Goal: Task Accomplishment & Management: Use online tool/utility

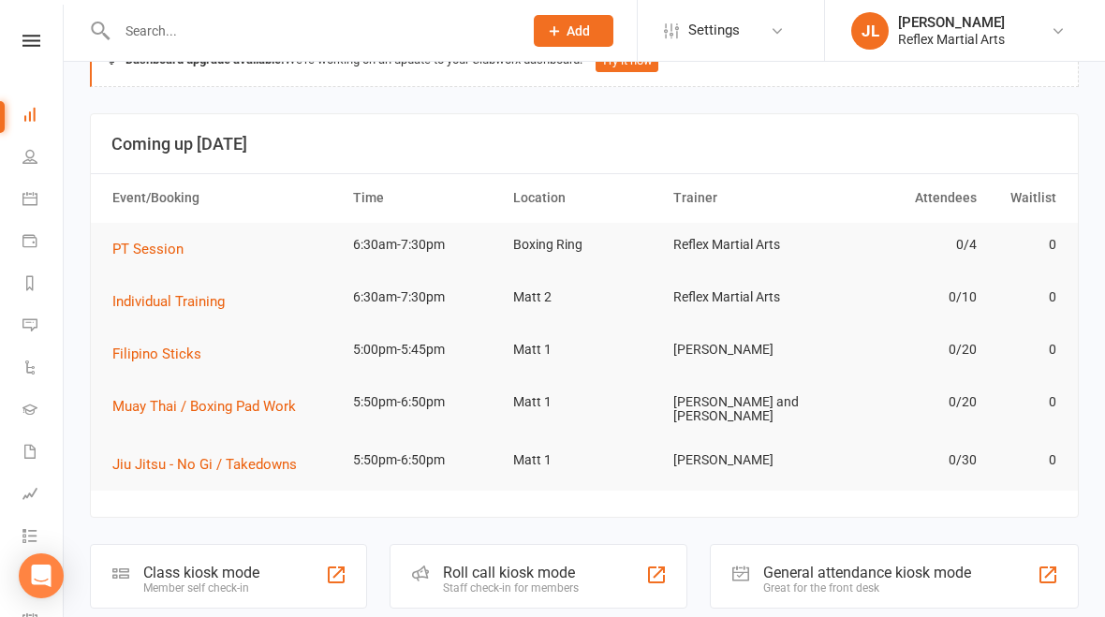
scroll to position [113, 0]
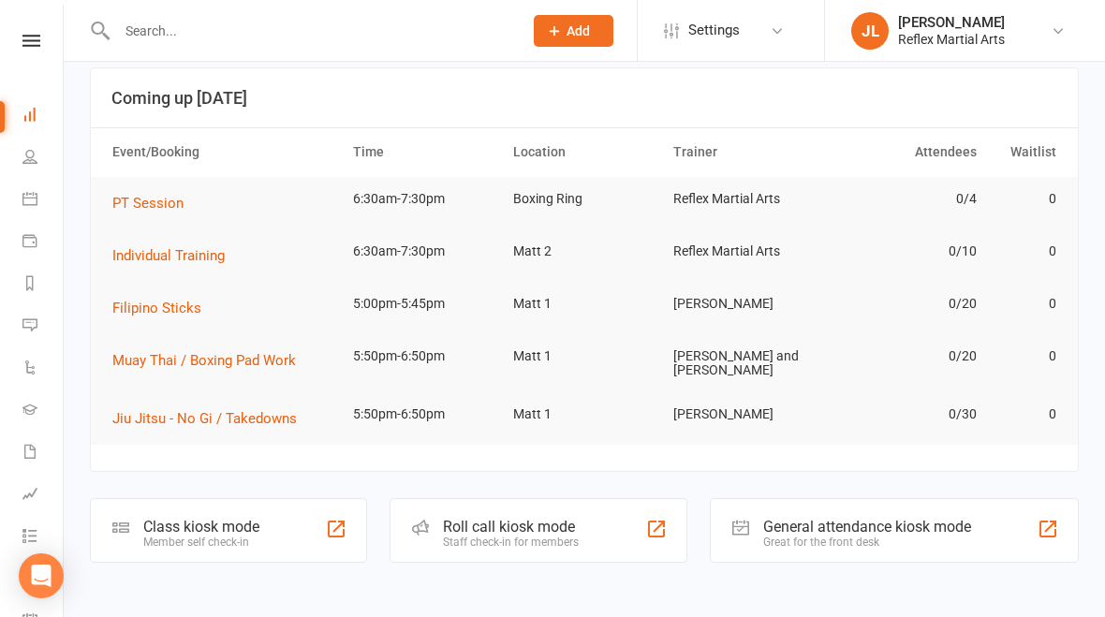
click at [192, 518] on div "Class kiosk mode" at bounding box center [201, 527] width 116 height 18
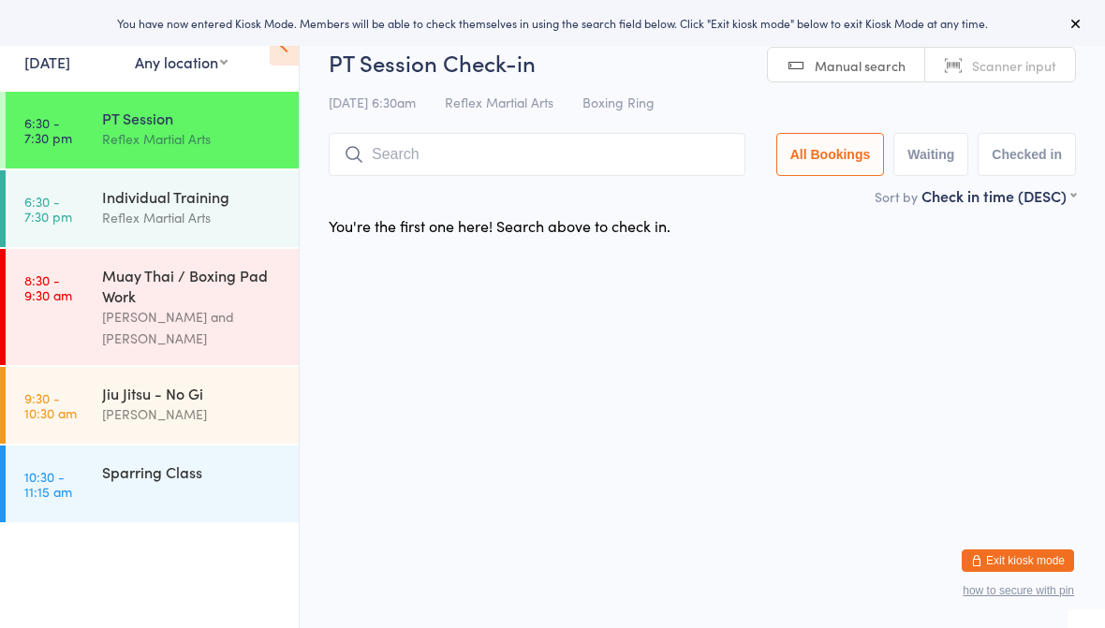
click at [98, 284] on link "8:30 - 9:30 am Muay Thai / Boxing Pad Work [PERSON_NAME] and [PERSON_NAME]" at bounding box center [152, 307] width 293 height 116
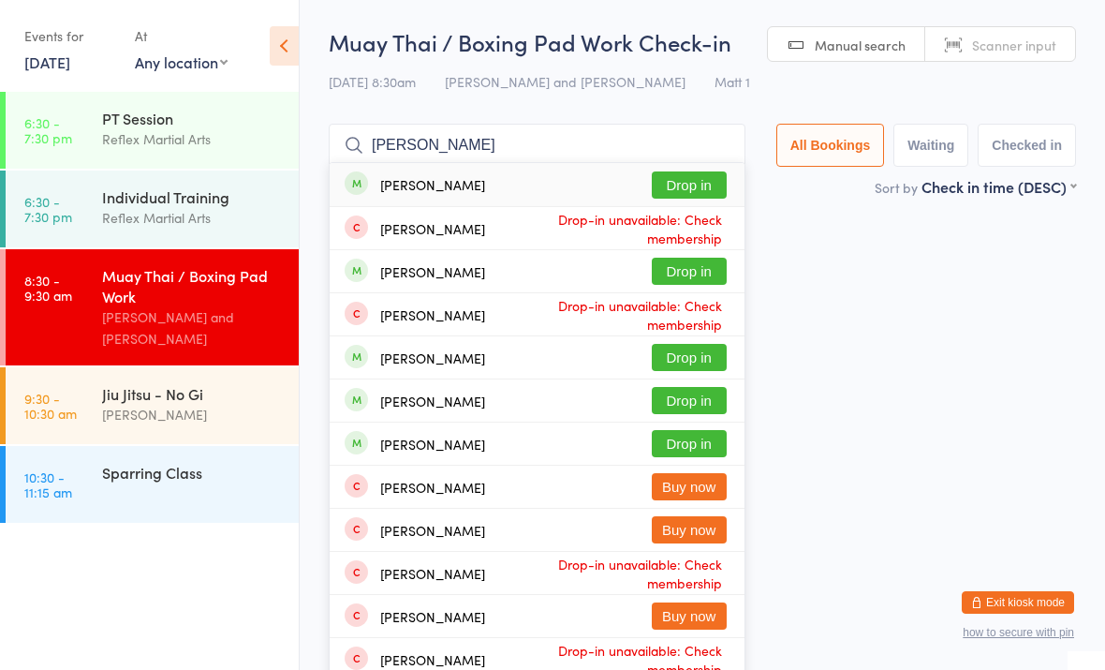
type input "[PERSON_NAME]"
click at [681, 267] on button "Drop in" at bounding box center [689, 271] width 75 height 27
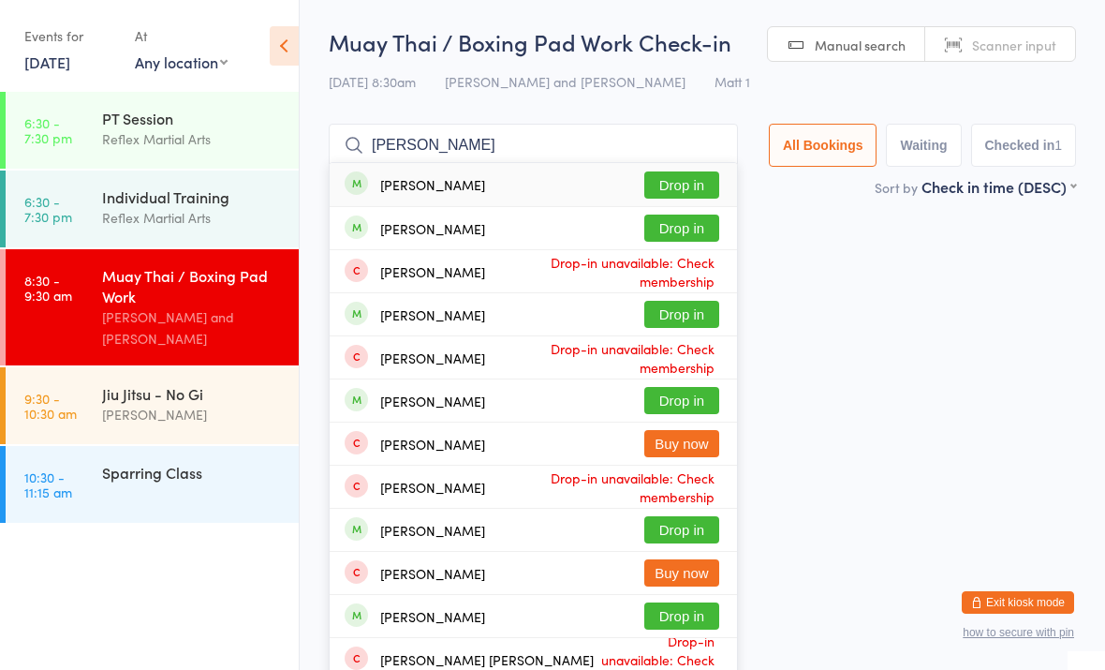
type input "[PERSON_NAME]"
click at [645, 184] on button "Drop in" at bounding box center [681, 184] width 75 height 27
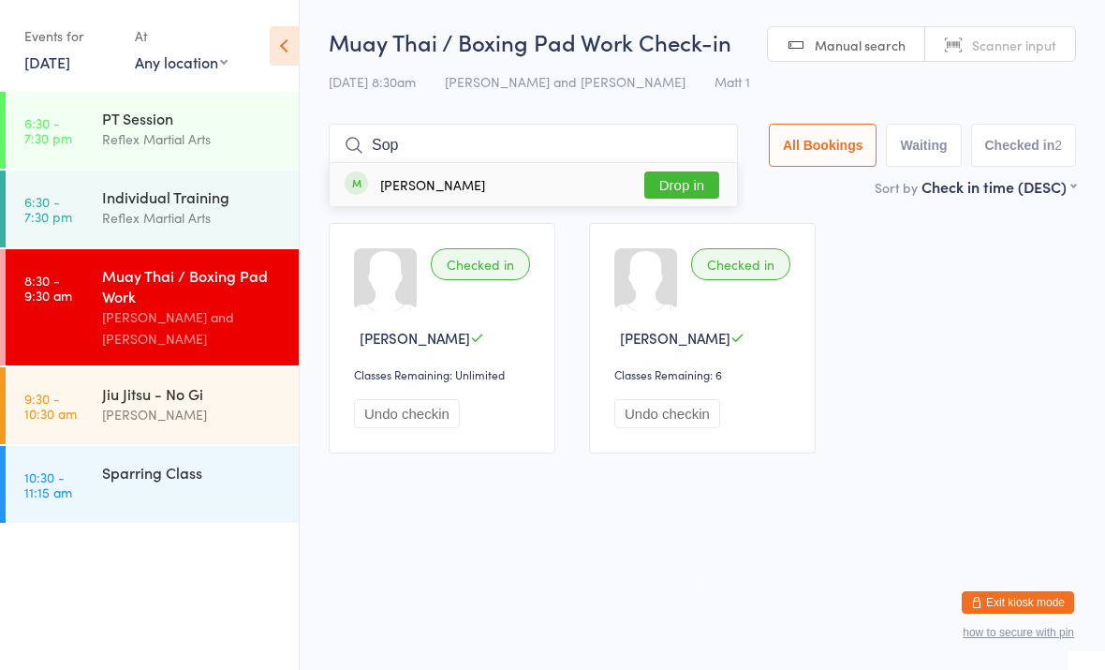
type input "Sop"
click at [428, 190] on div "[PERSON_NAME]" at bounding box center [432, 184] width 105 height 15
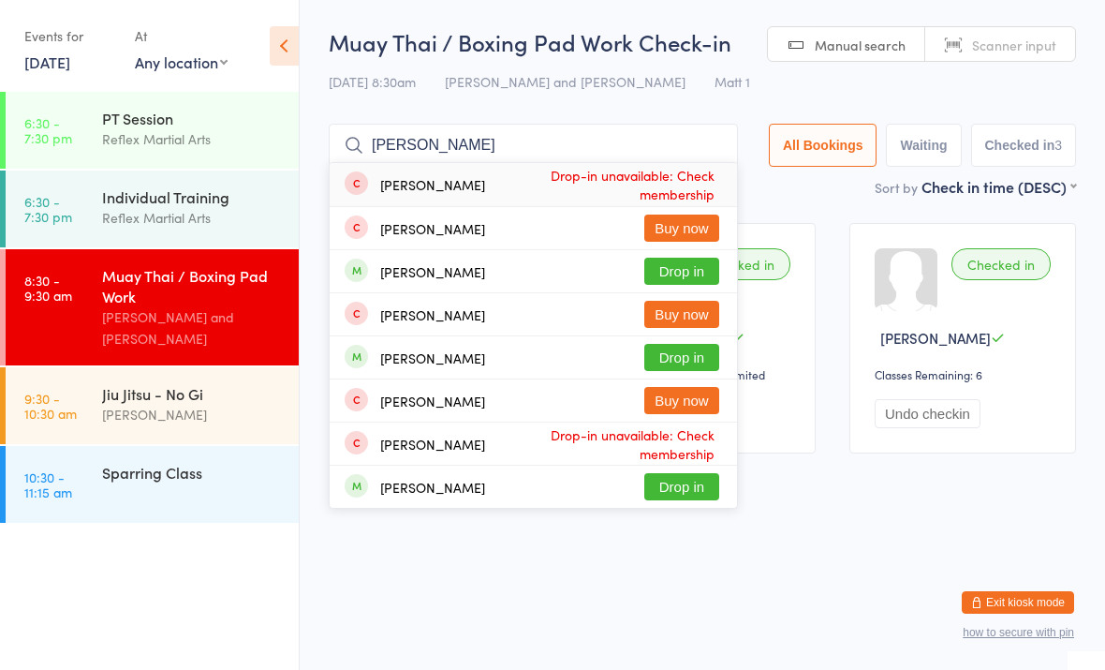
type input "Alex"
click at [674, 348] on button "Drop in" at bounding box center [681, 357] width 75 height 27
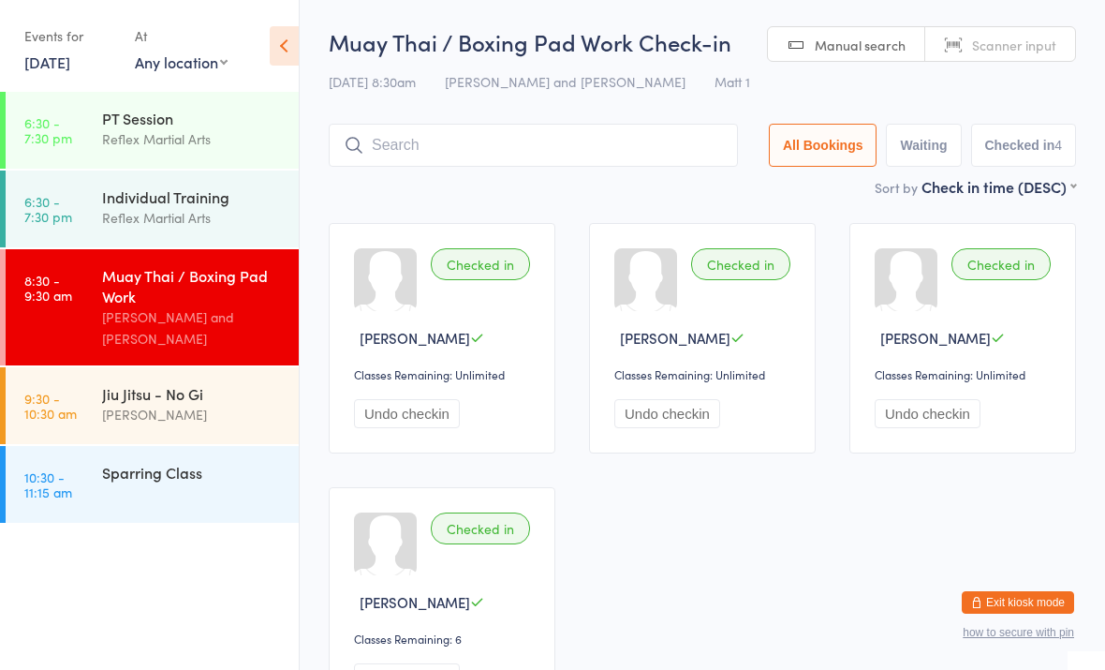
click at [194, 425] on div "Dominic Lavalle" at bounding box center [192, 415] width 181 height 22
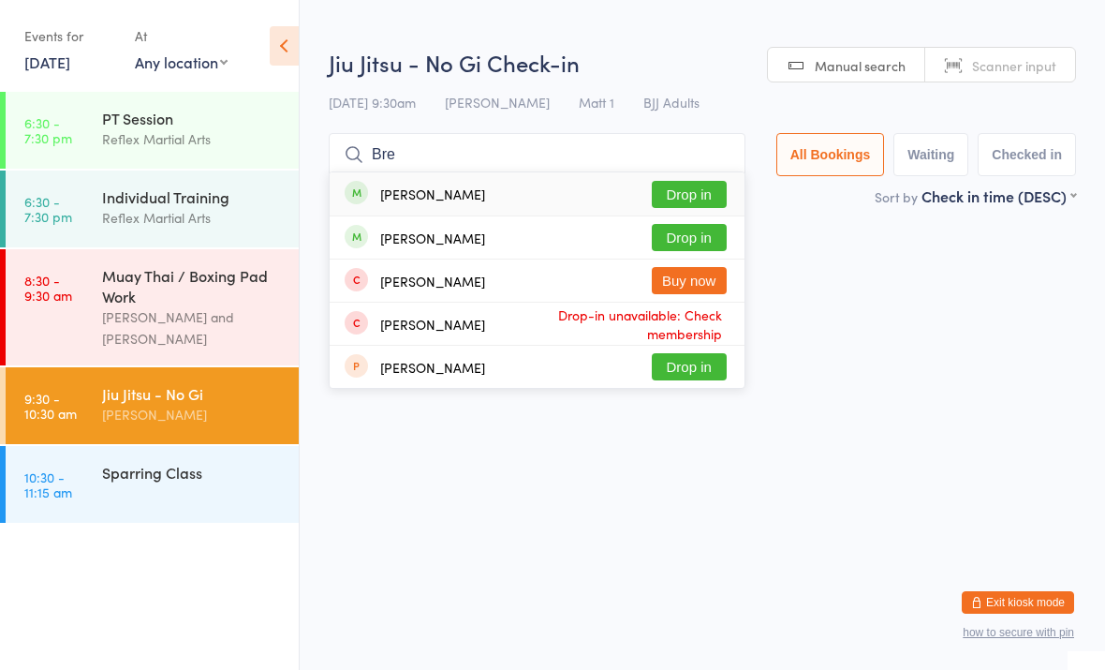
type input "Bre"
click at [678, 229] on button "Drop in" at bounding box center [689, 237] width 75 height 27
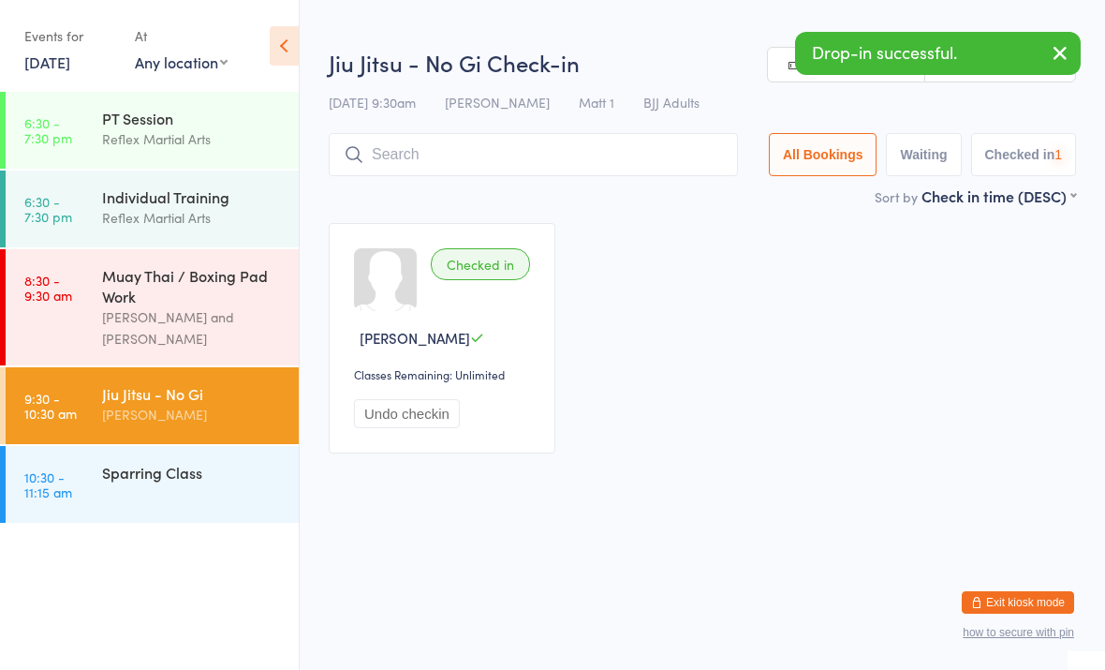
click at [209, 473] on div "Sparring Class" at bounding box center [192, 472] width 181 height 21
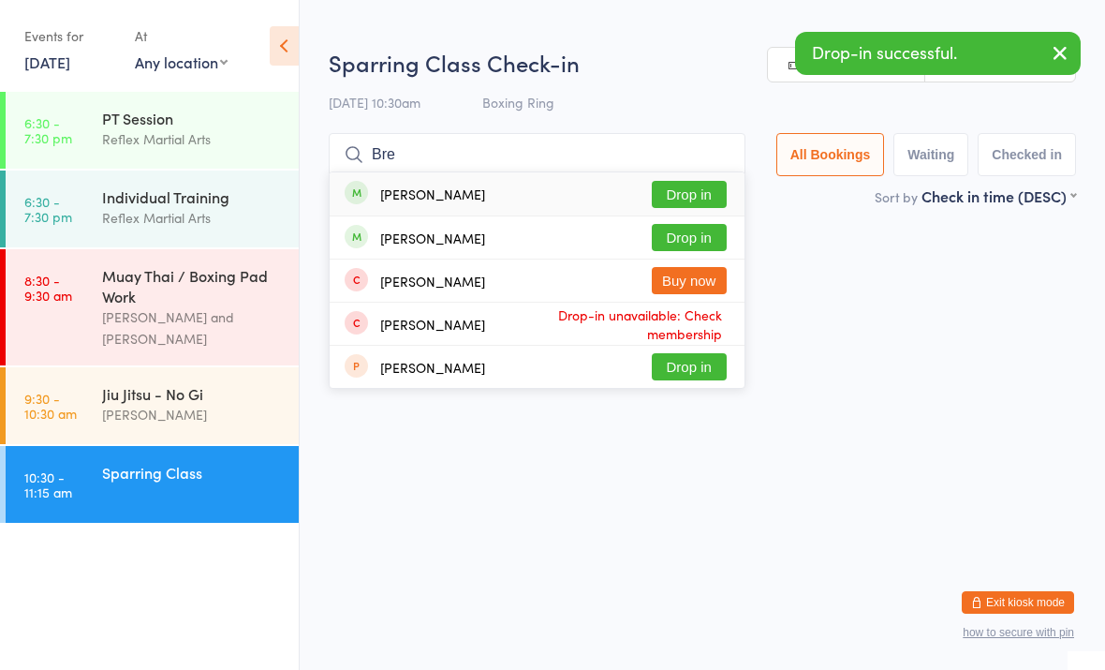
type input "Bre"
click at [692, 234] on button "Drop in" at bounding box center [689, 237] width 75 height 27
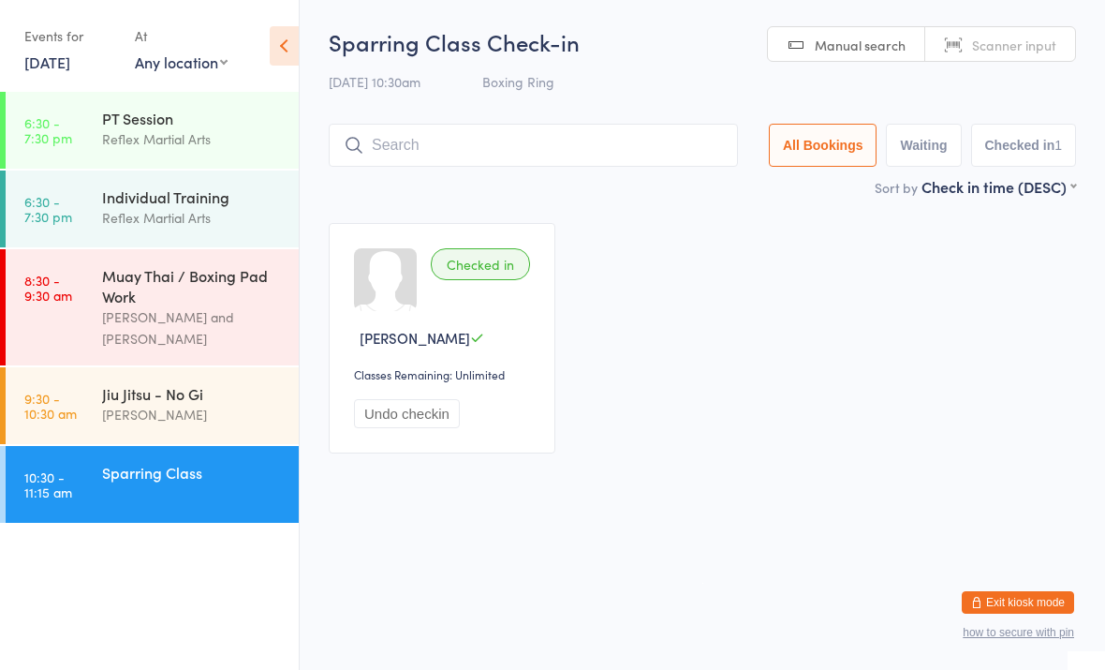
click at [226, 419] on div "Dominic Lavalle" at bounding box center [192, 415] width 181 height 22
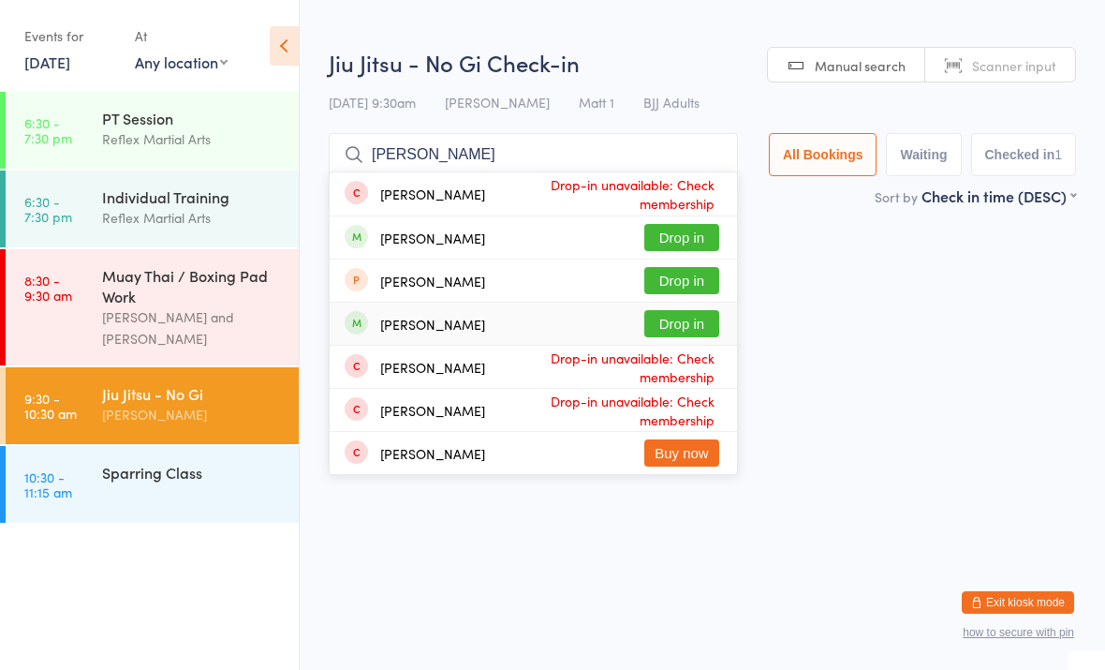
type input "Sam"
click at [594, 313] on div "Sam verheyden Drop in" at bounding box center [533, 323] width 407 height 42
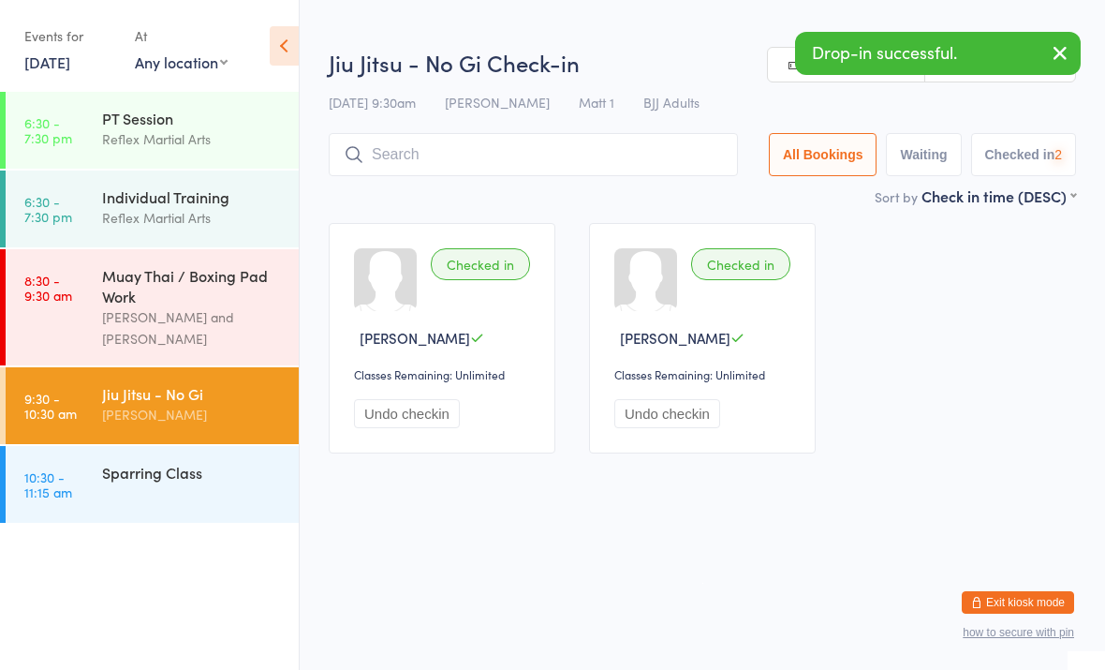
click at [226, 468] on div "Sparring Class" at bounding box center [192, 472] width 181 height 21
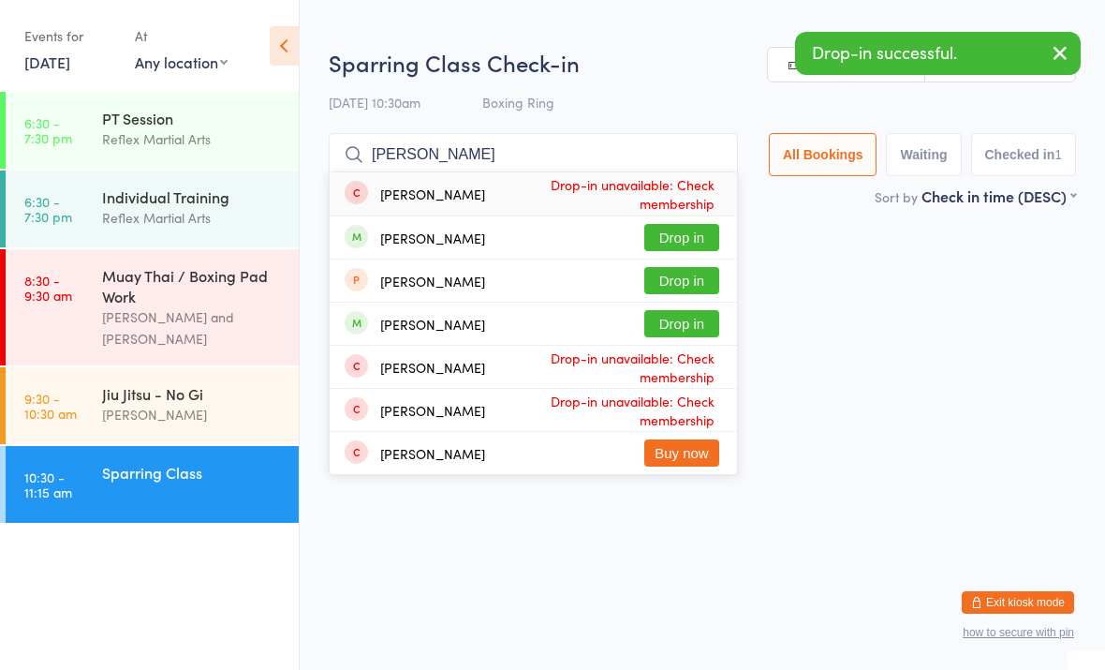
type input "Sam"
click at [672, 312] on button "Drop in" at bounding box center [681, 323] width 75 height 27
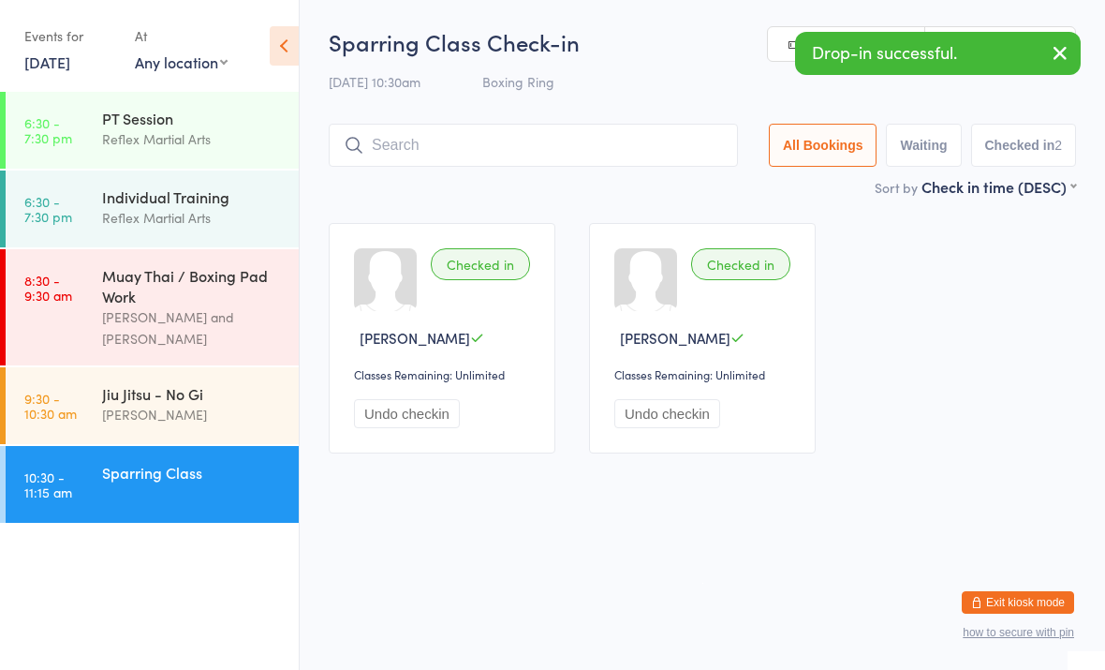
click at [170, 417] on div "Dominic Lavalle" at bounding box center [192, 415] width 181 height 22
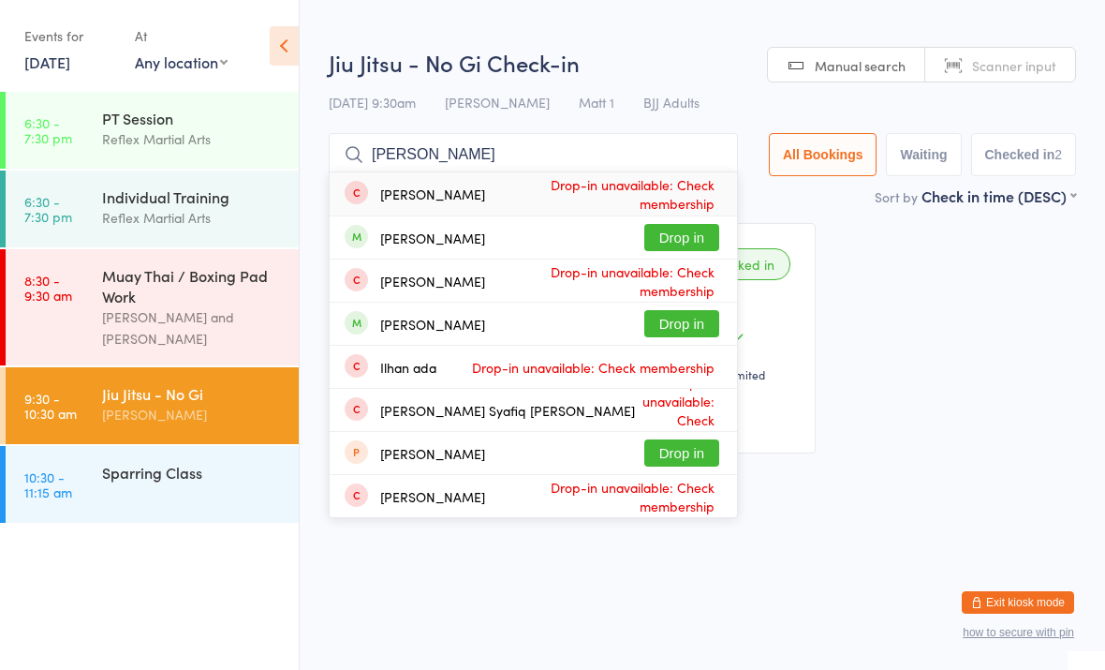
type input "Adam"
click at [671, 247] on button "Drop in" at bounding box center [681, 237] width 75 height 27
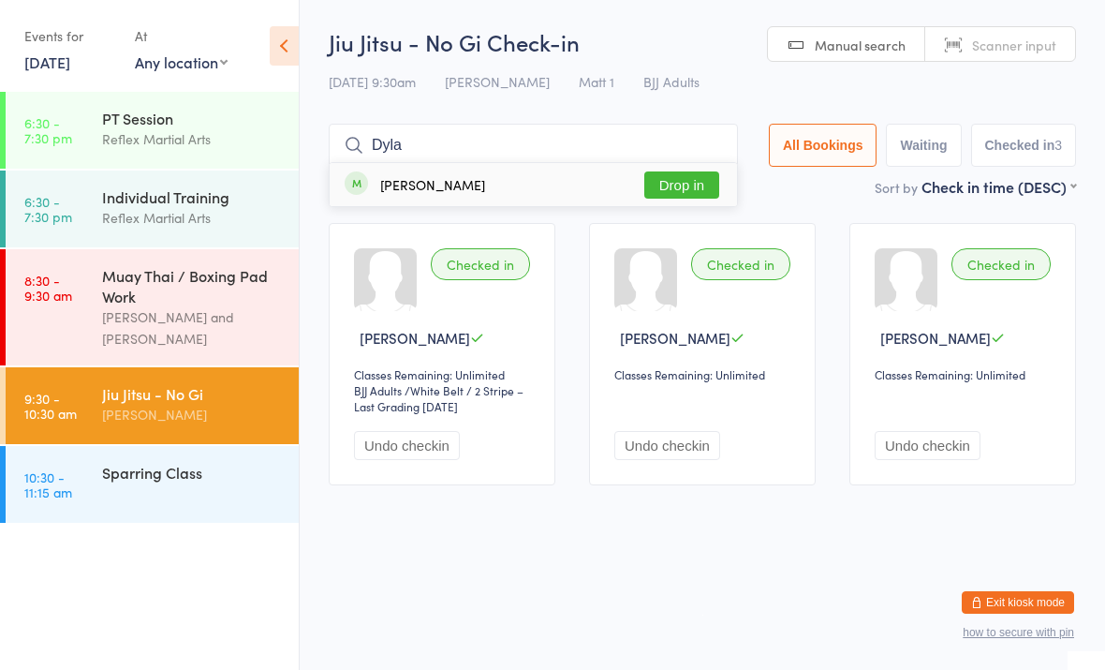
type input "Dyla"
click at [672, 179] on button "Drop in" at bounding box center [681, 184] width 75 height 27
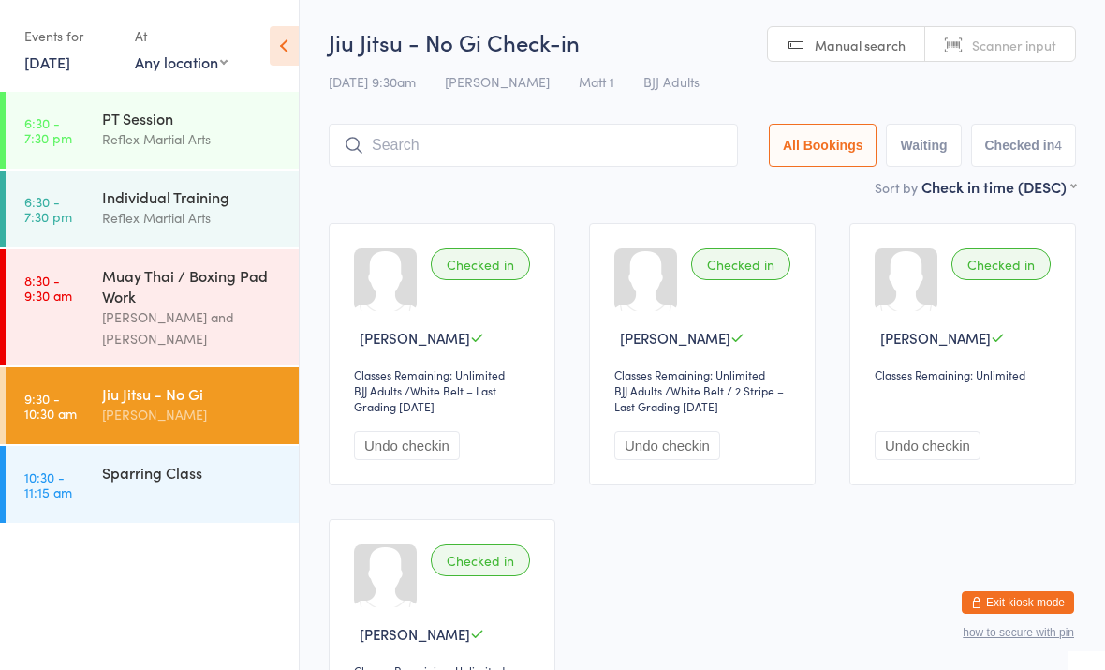
click at [630, 153] on input "search" at bounding box center [533, 145] width 409 height 43
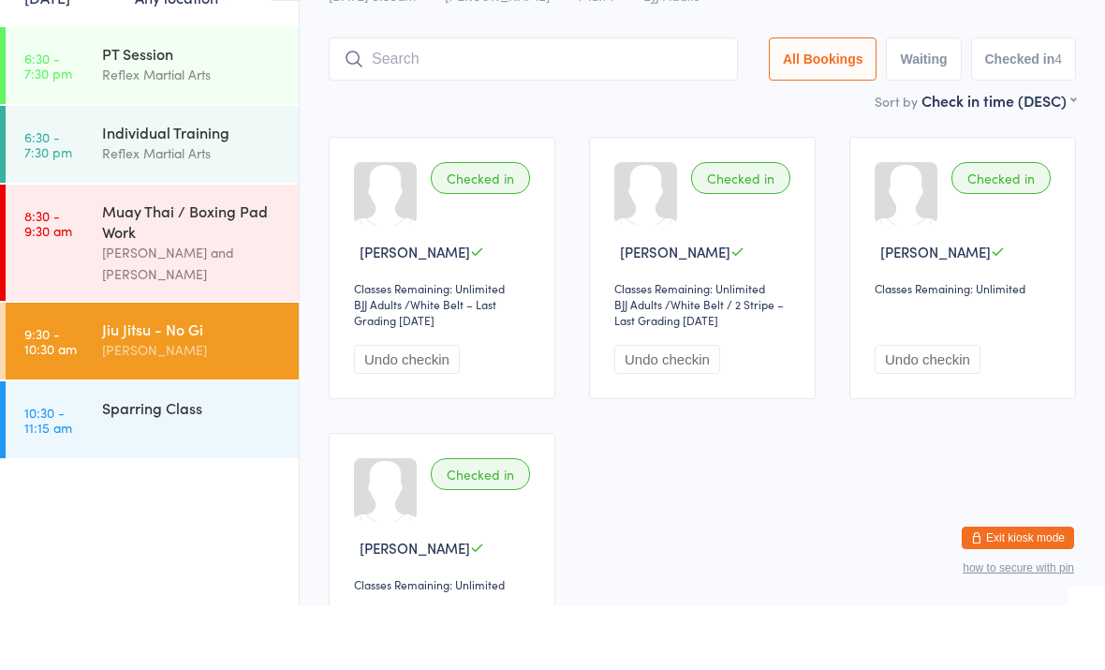
click at [431, 201] on div "Checked in Dylan Mesiti Classes Remaining: Unlimited BJJ Adults BJJ Adults / Wh…" at bounding box center [442, 332] width 227 height 262
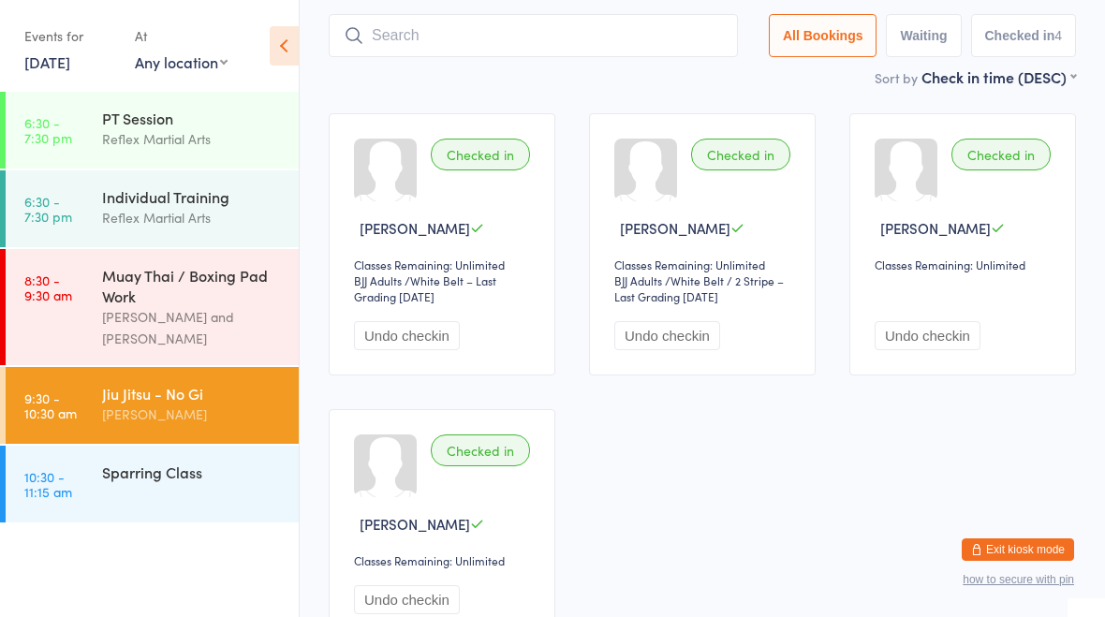
click at [412, 25] on input "search" at bounding box center [533, 35] width 409 height 43
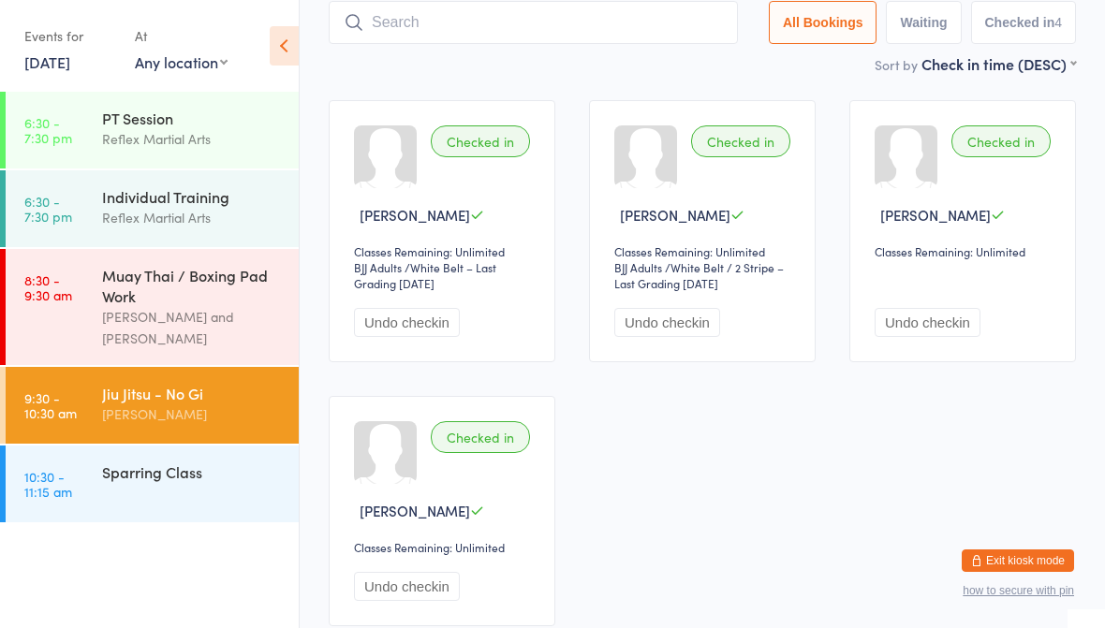
scroll to position [125, 0]
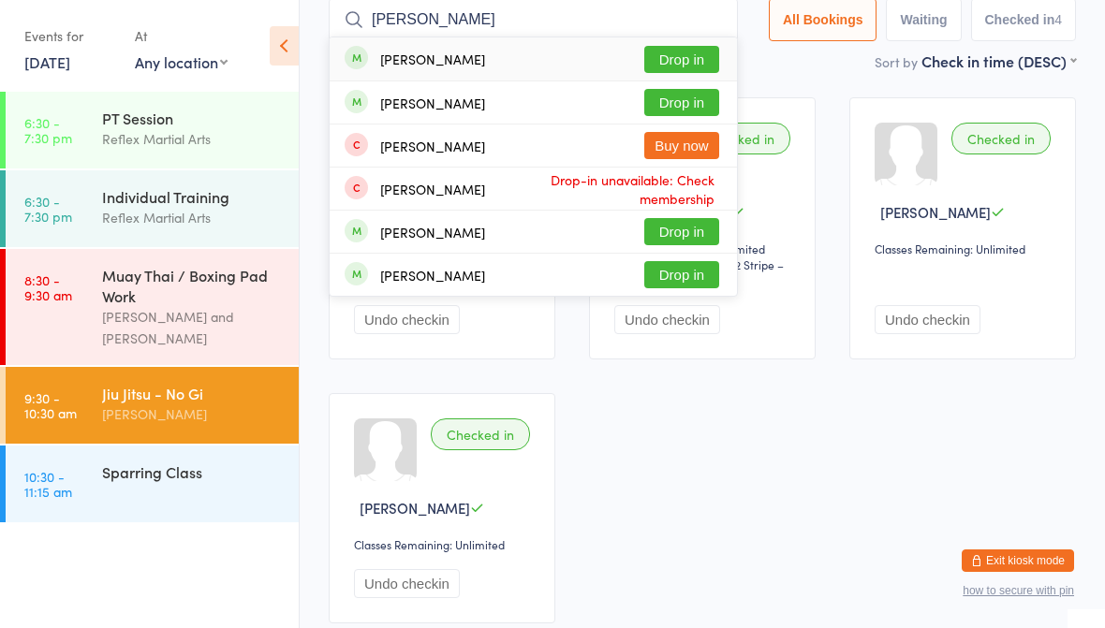
type input "Jade"
click at [671, 98] on button "Drop in" at bounding box center [681, 102] width 75 height 27
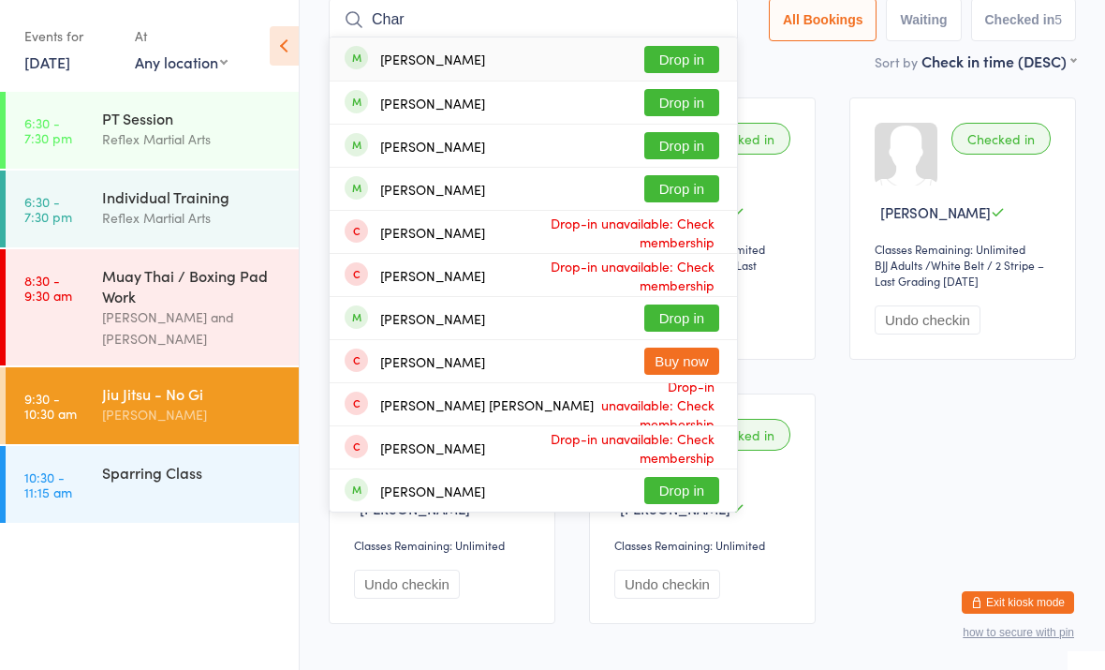
type input "Char"
click at [668, 48] on button "Drop in" at bounding box center [681, 59] width 75 height 27
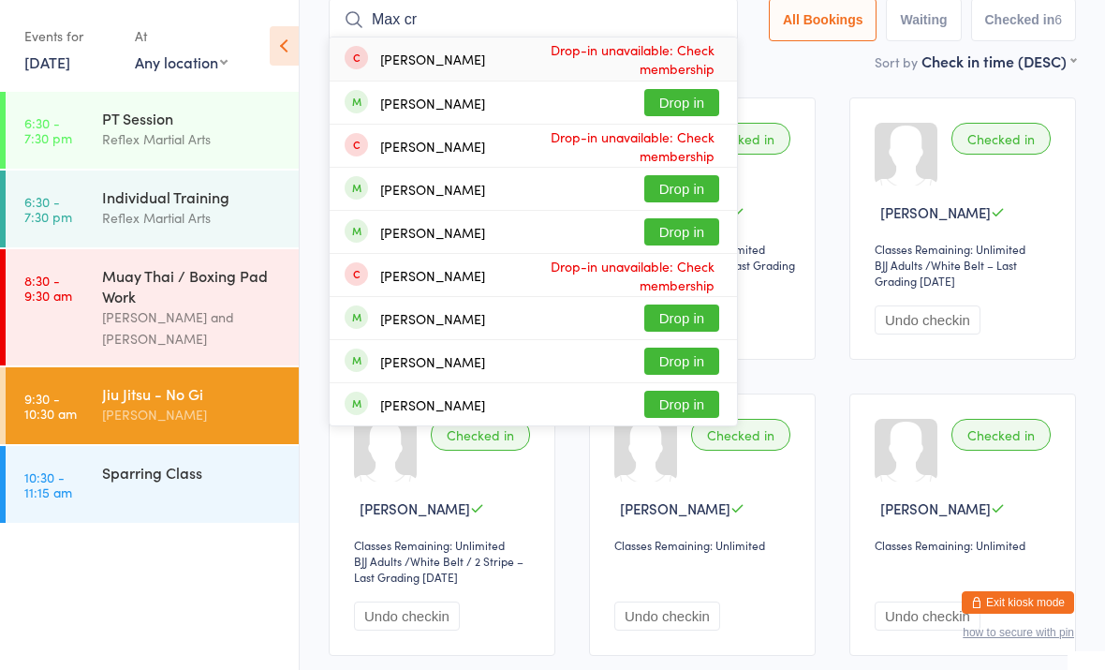
click at [33, 616] on ul "6:30 - 7:30 pm PT Session Reflex Martial Arts 6:30 - 7:30 pm Individual Trainin…" at bounding box center [149, 381] width 299 height 578
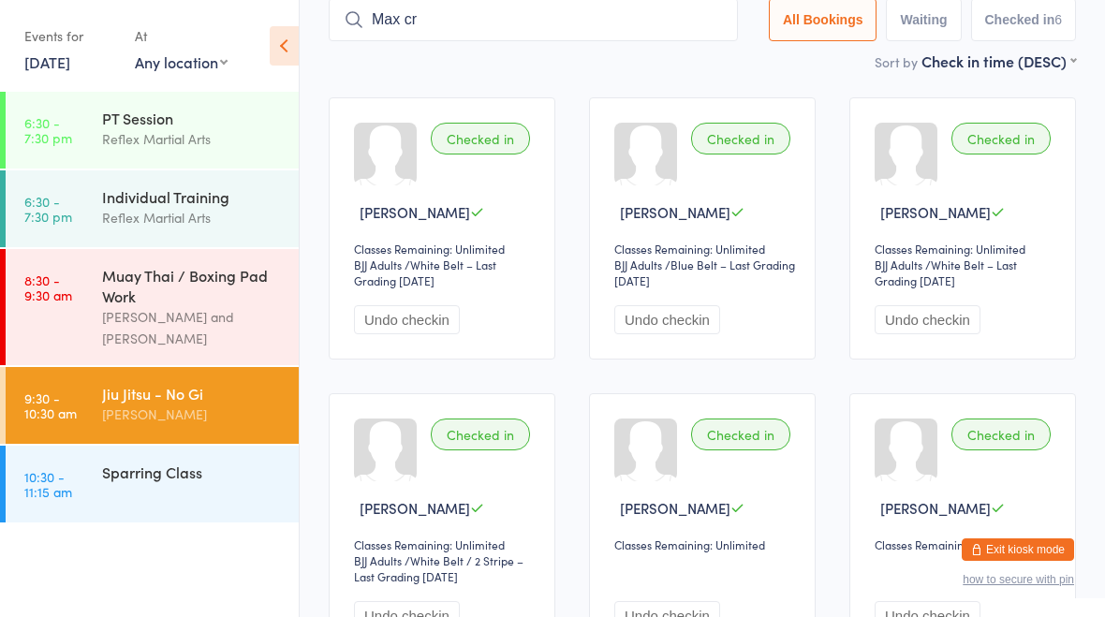
click at [434, 22] on input "Max cr" at bounding box center [533, 19] width 409 height 43
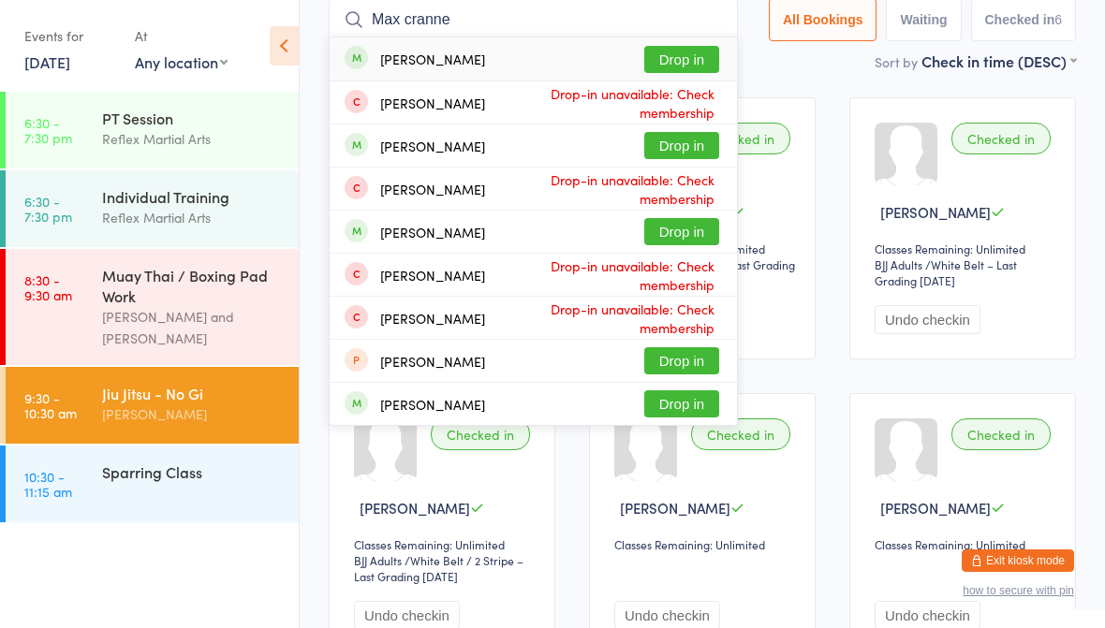
type input "Max cranney"
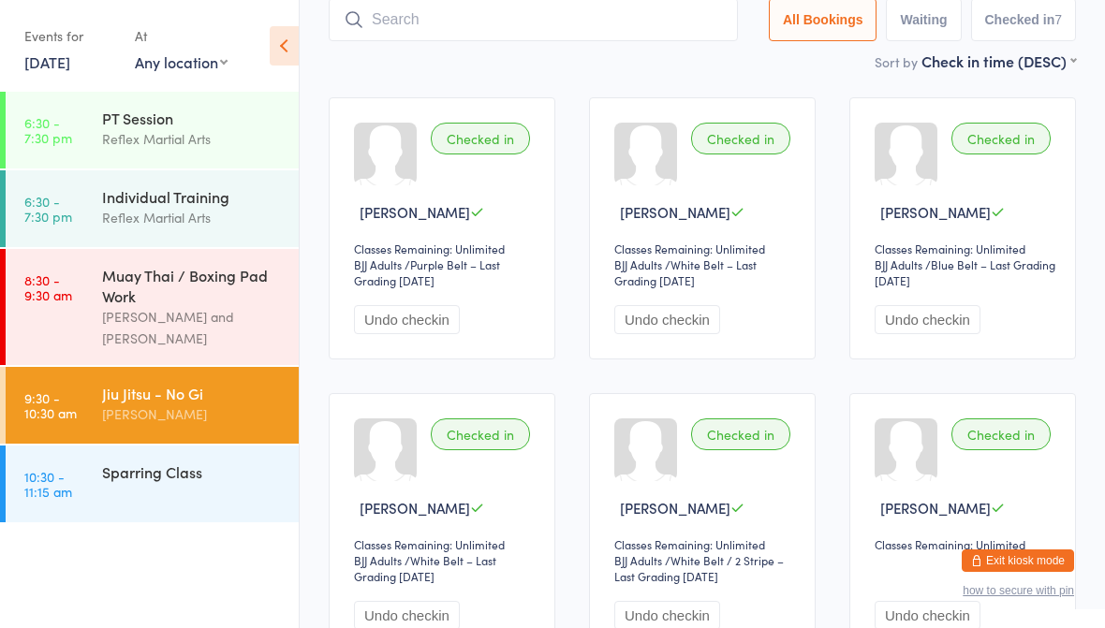
click at [150, 400] on div "Jiu Jitsu - No Gi" at bounding box center [192, 393] width 181 height 21
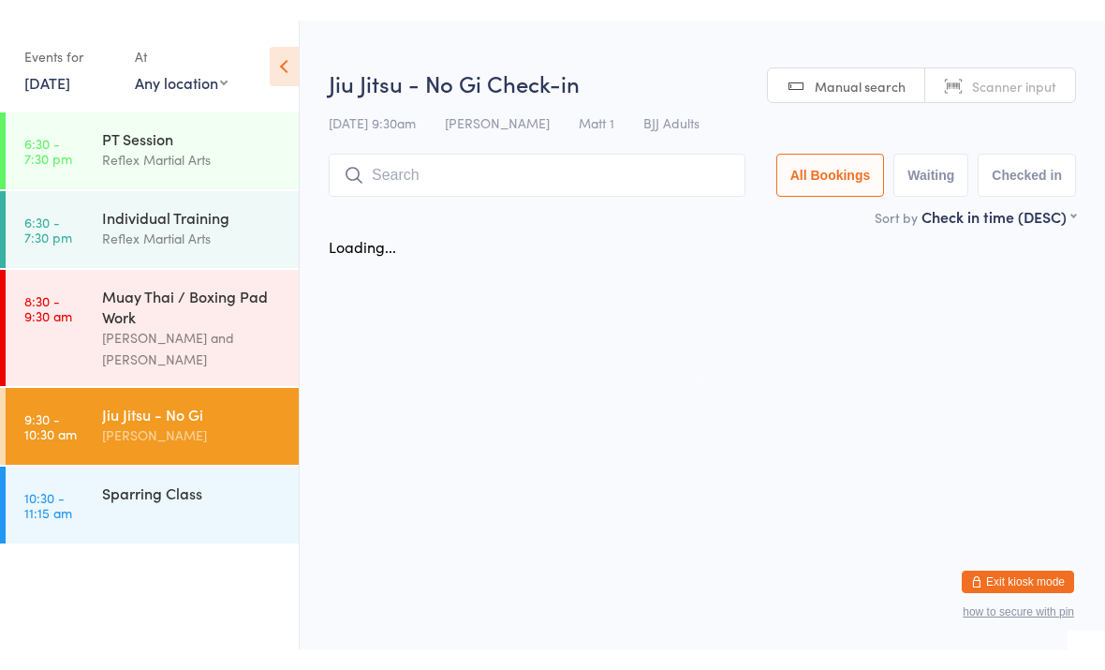
scroll to position [0, 0]
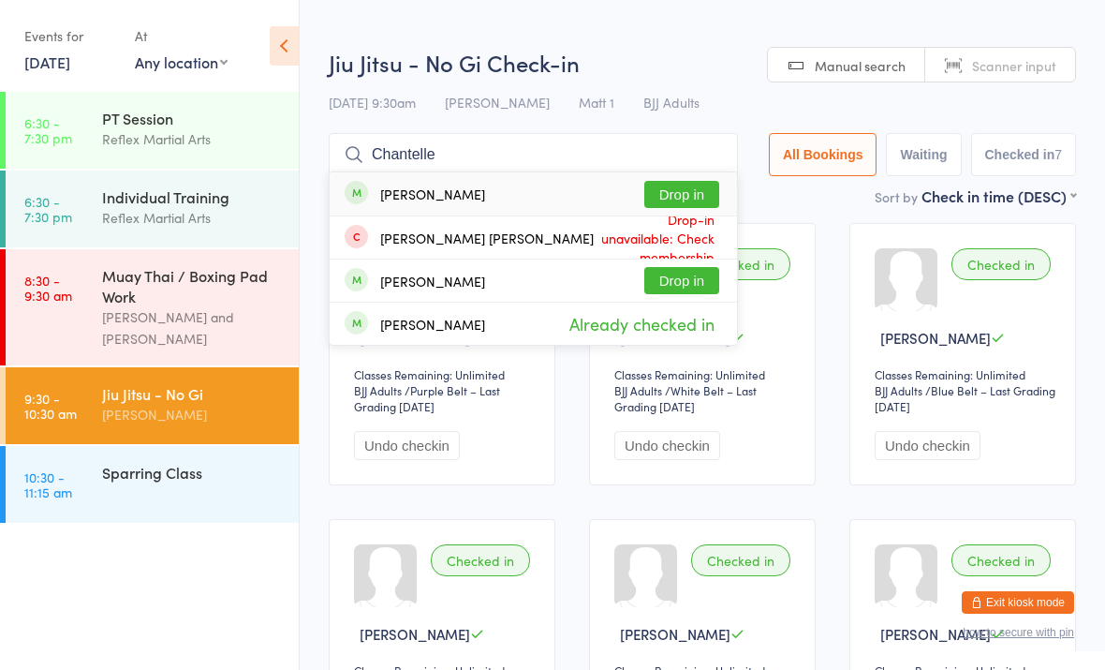
type input "Chantelle"
click at [668, 189] on button "Drop in" at bounding box center [681, 194] width 75 height 27
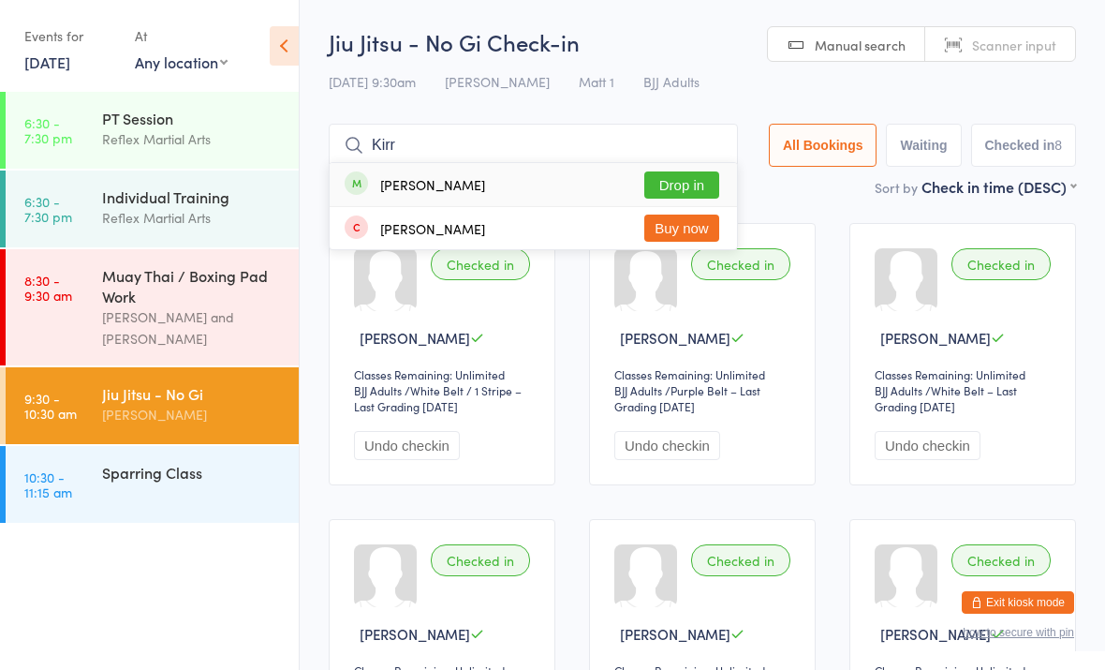
type input "Kirr"
click at [652, 180] on button "Drop in" at bounding box center [681, 184] width 75 height 27
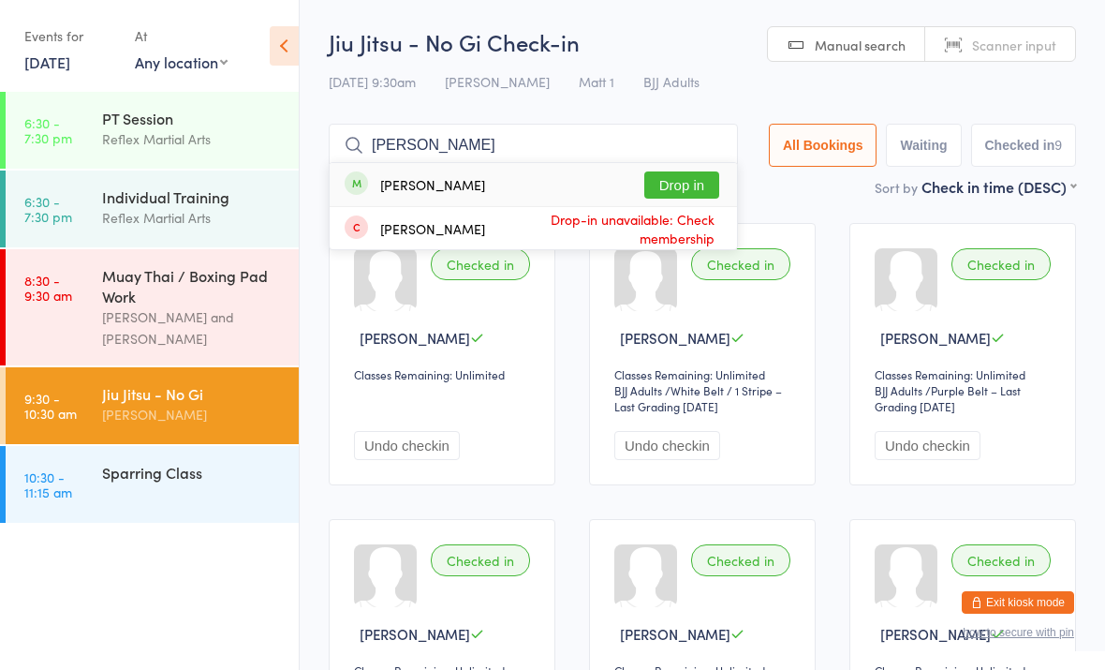
type input "Karol"
click at [680, 174] on button "Drop in" at bounding box center [681, 184] width 75 height 27
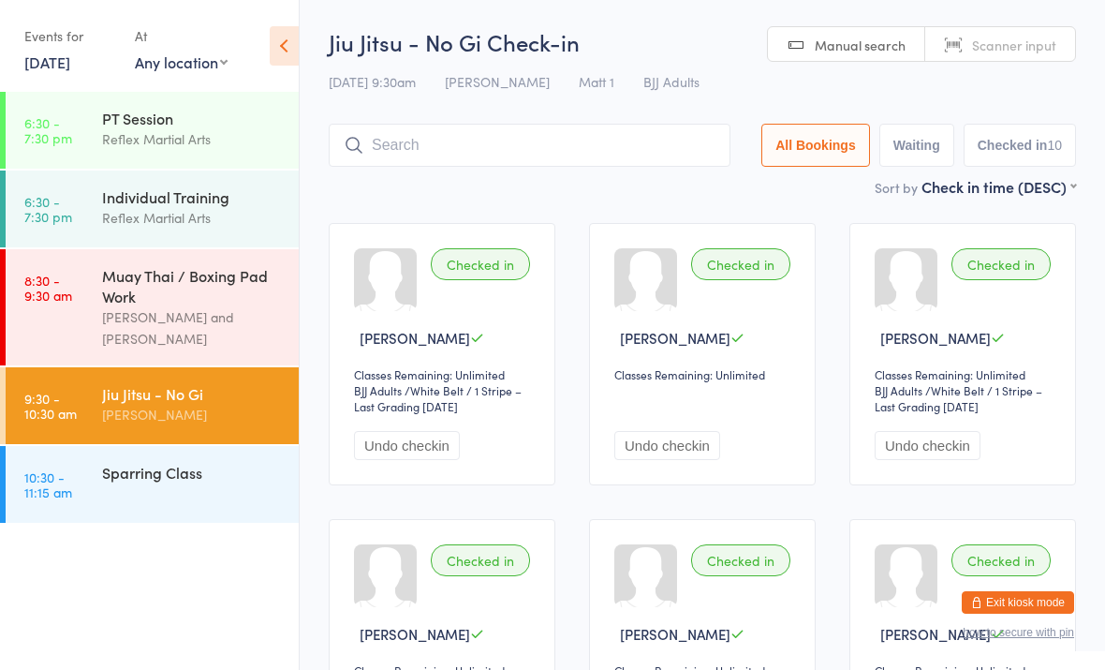
click at [186, 324] on div "[PERSON_NAME] and [PERSON_NAME]" at bounding box center [192, 327] width 181 height 43
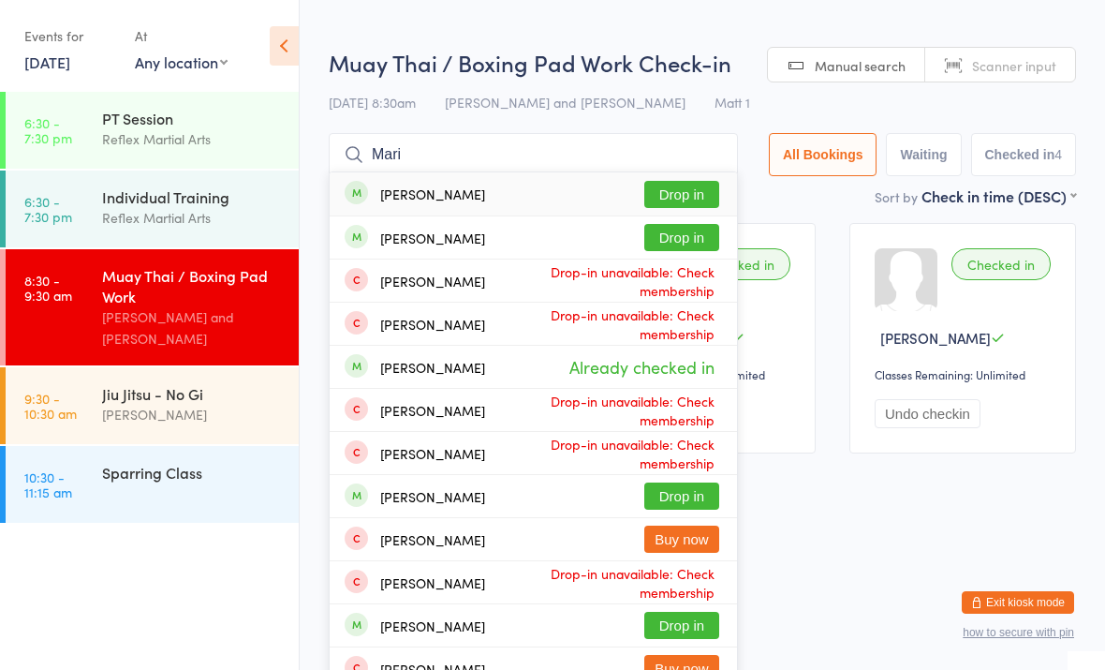
type input "Mari"
click at [669, 193] on button "Drop in" at bounding box center [681, 194] width 75 height 27
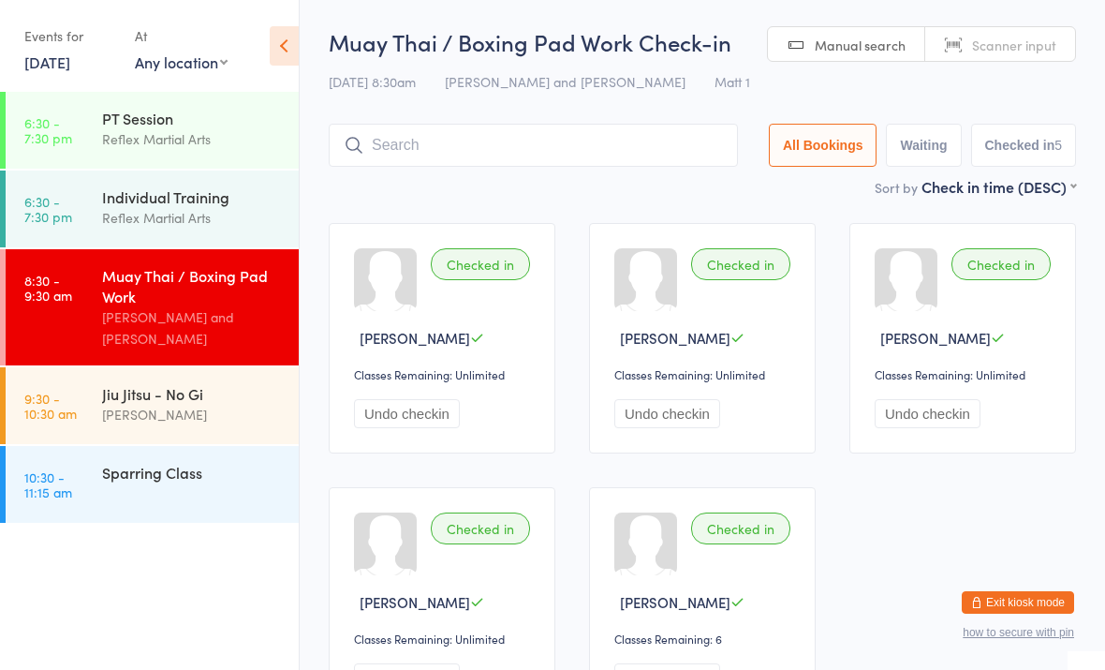
click at [87, 377] on link "9:30 - 10:30 am Jiu Jitsu - No Gi Dominic Lavalle" at bounding box center [152, 405] width 293 height 77
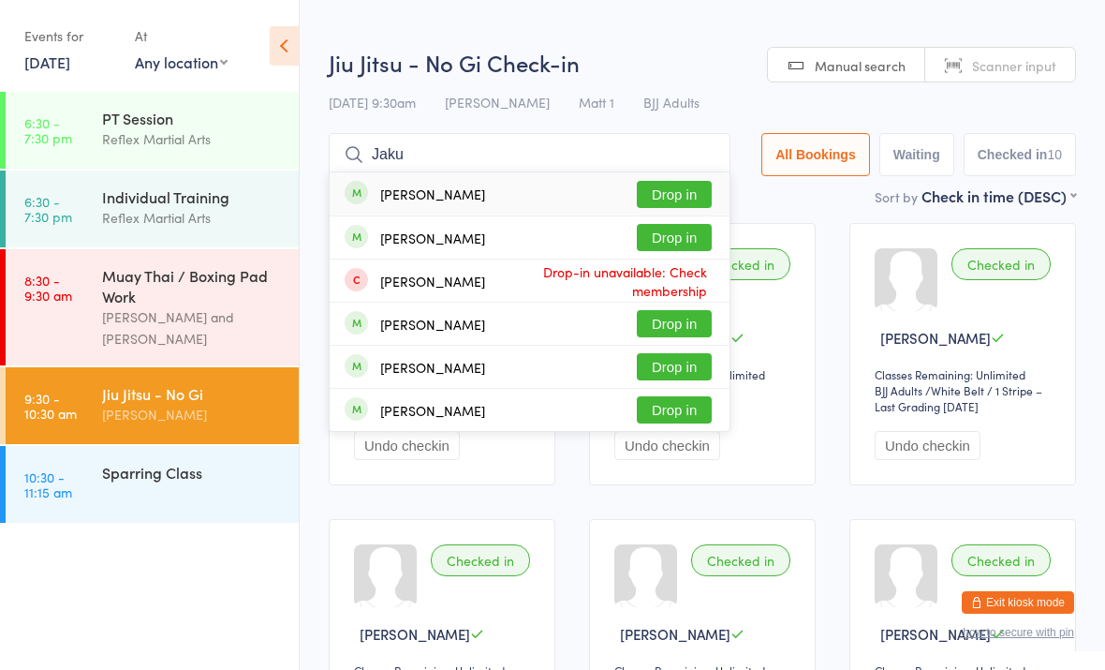
type input "Jaku"
click at [682, 181] on button "Drop in" at bounding box center [674, 194] width 75 height 27
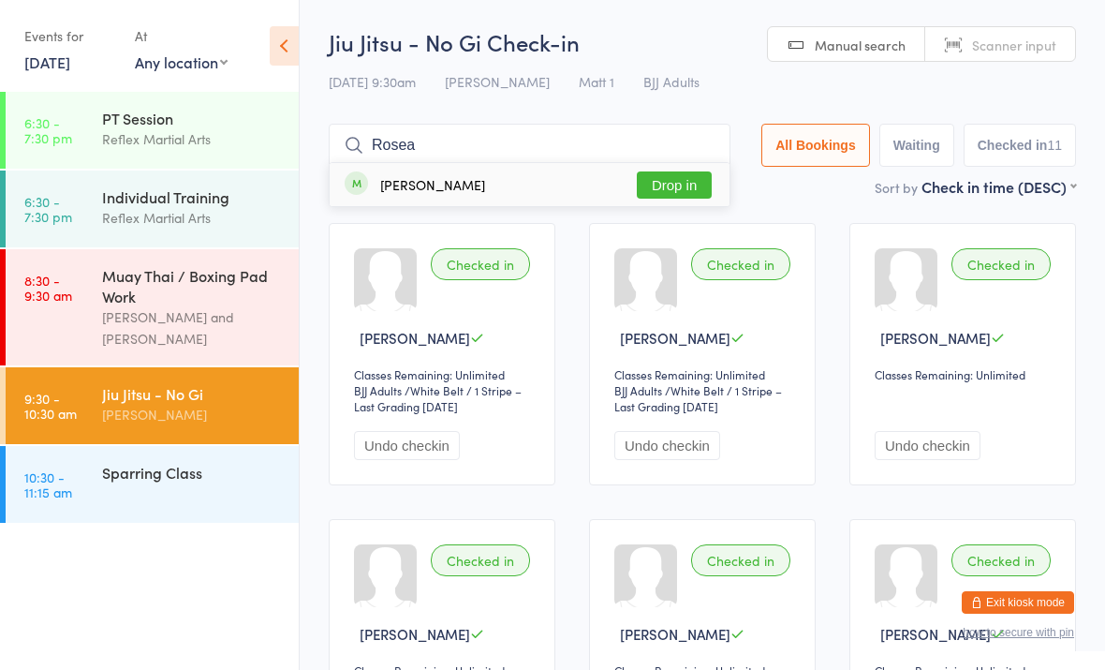
type input "Rosea"
click at [670, 186] on button "Drop in" at bounding box center [674, 184] width 75 height 27
